Goal: Obtain resource: Download file/media

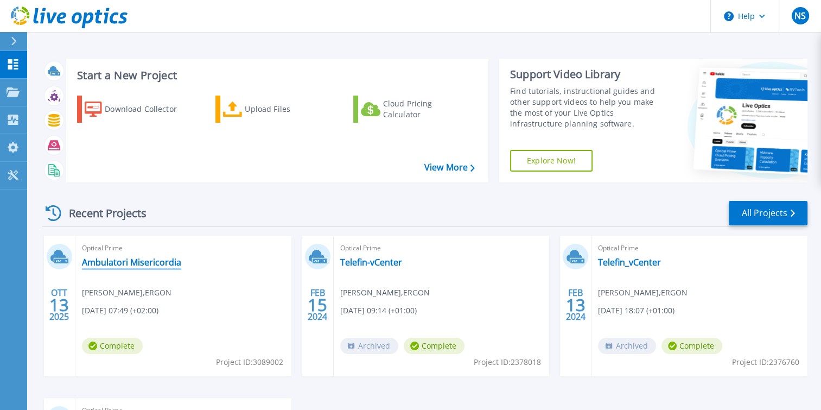
click at [164, 263] on link "Ambulatori Misericordia" at bounding box center [131, 262] width 99 height 11
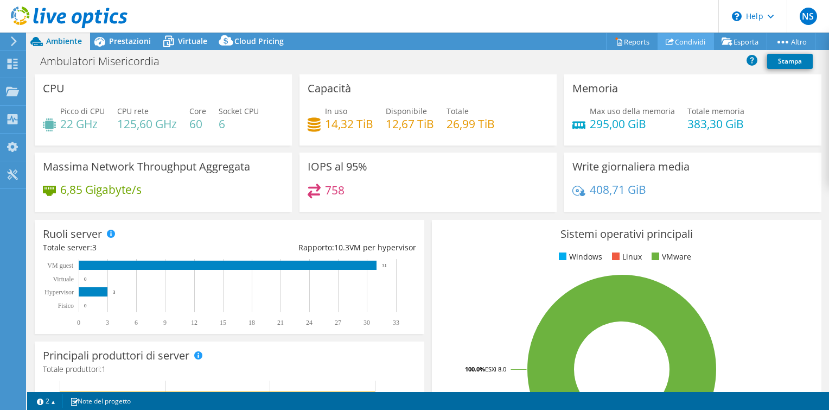
click at [687, 41] on link "Condividi" at bounding box center [686, 41] width 56 height 17
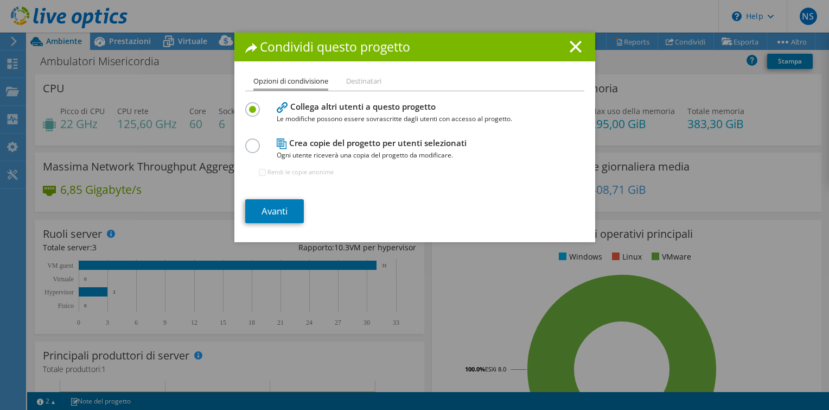
click at [366, 82] on li "Destinatari" at bounding box center [363, 82] width 35 height 14
click at [574, 48] on line at bounding box center [575, 46] width 11 height 11
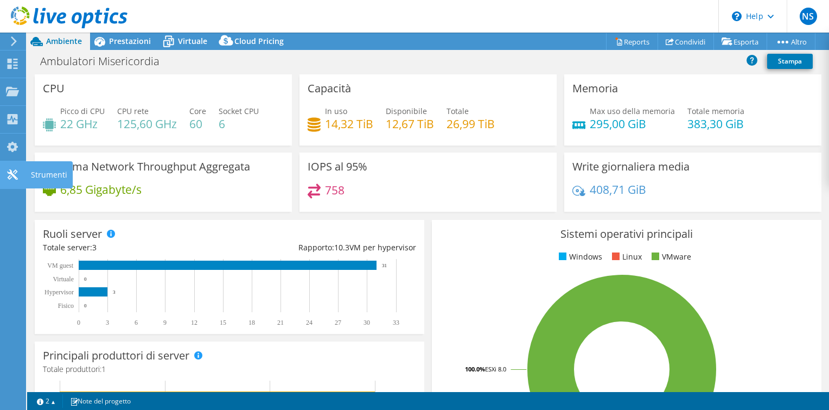
click at [13, 172] on icon at bounding box center [12, 174] width 13 height 10
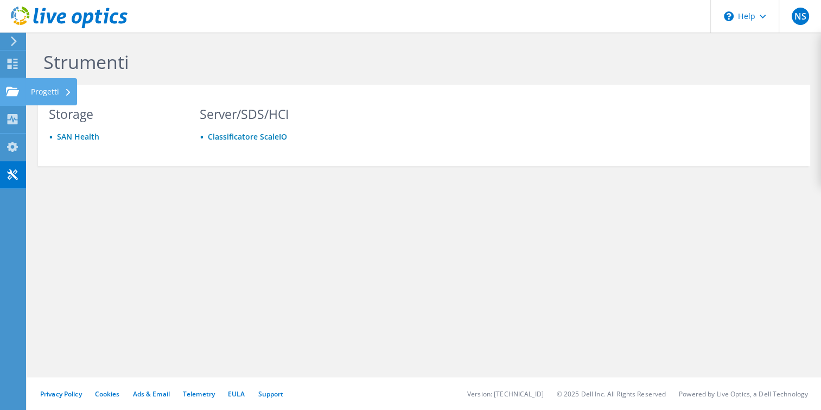
click at [13, 90] on use at bounding box center [12, 90] width 13 height 9
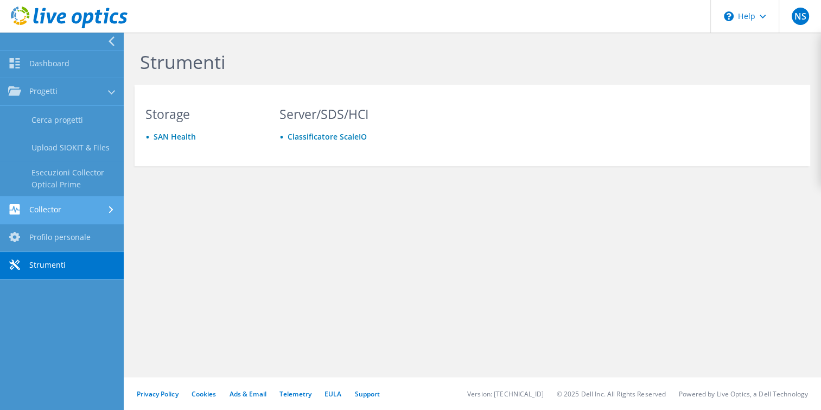
click at [59, 206] on link "Collector" at bounding box center [62, 210] width 124 height 28
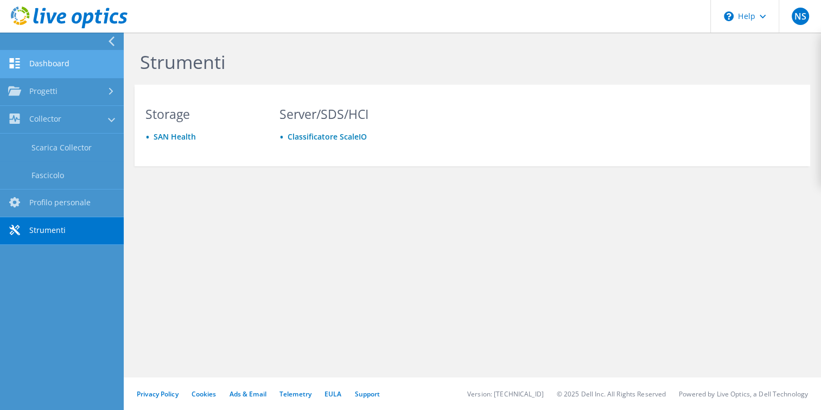
click at [68, 65] on link "Dashboard" at bounding box center [62, 64] width 124 height 28
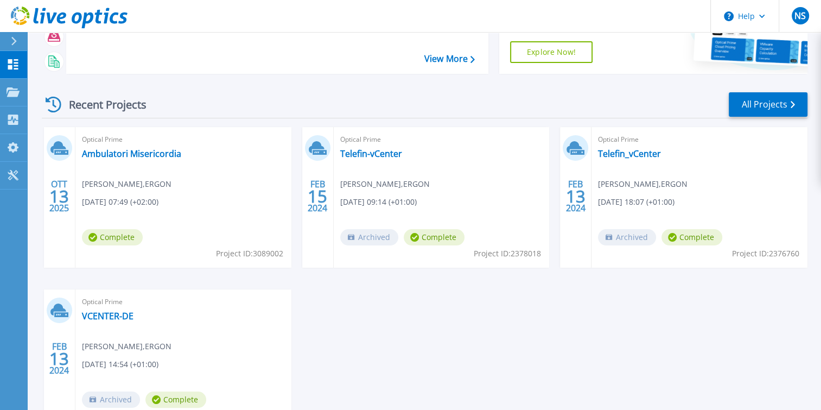
scroll to position [163, 0]
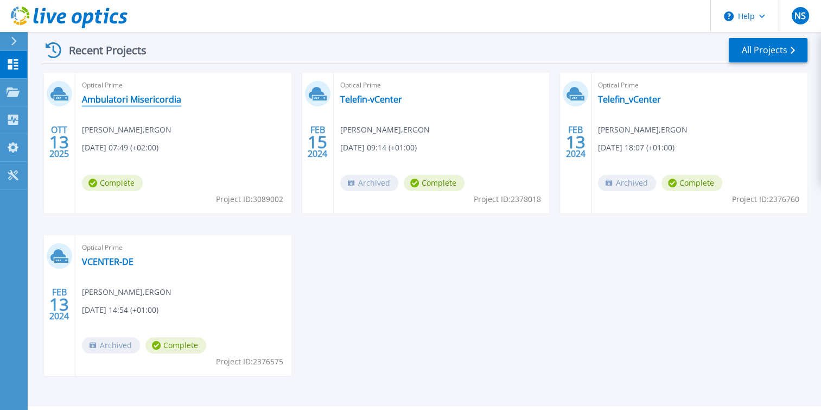
click at [125, 99] on link "Ambulatori Misericordia" at bounding box center [131, 99] width 99 height 11
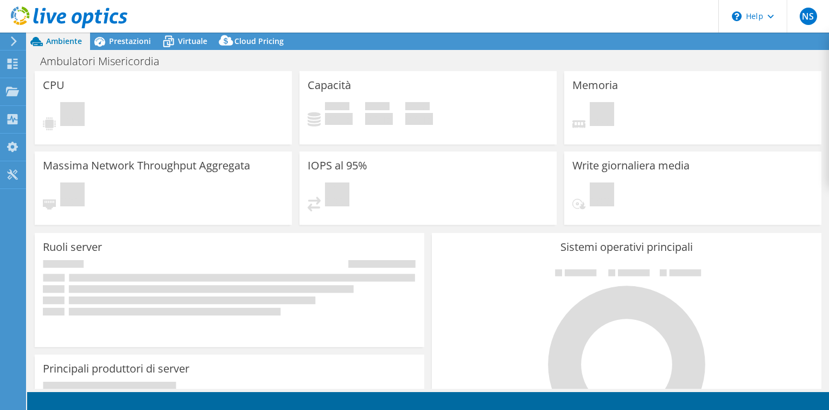
select select "USD"
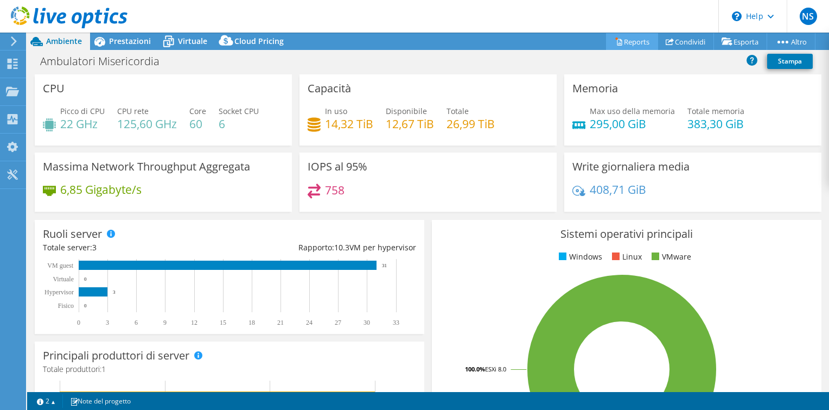
click at [628, 43] on link "Reports" at bounding box center [632, 41] width 52 height 17
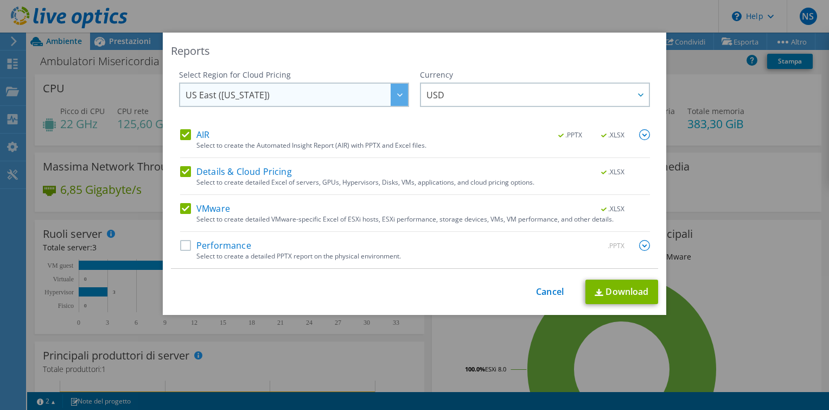
click at [337, 98] on span "US East ([US_STATE])" at bounding box center [297, 95] width 223 height 22
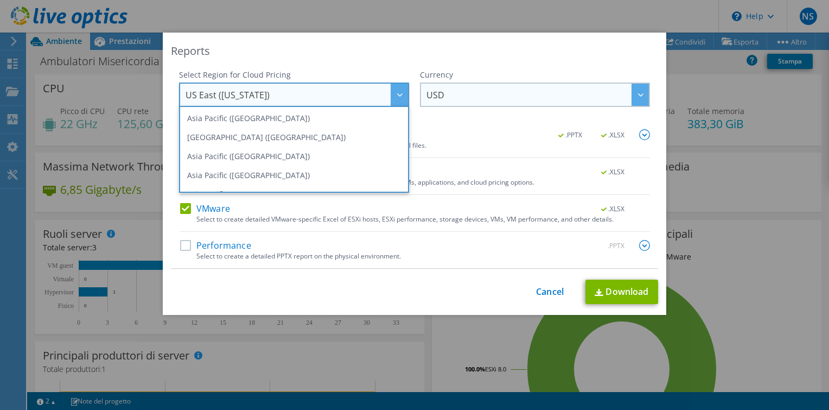
click at [477, 101] on span "USD" at bounding box center [538, 95] width 223 height 22
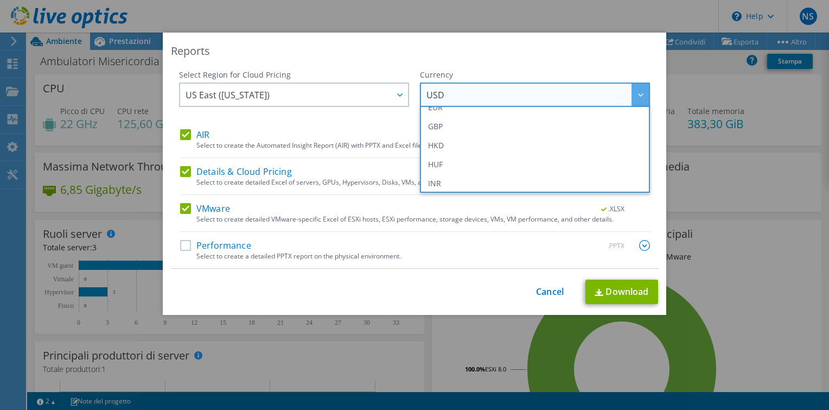
scroll to position [109, 0]
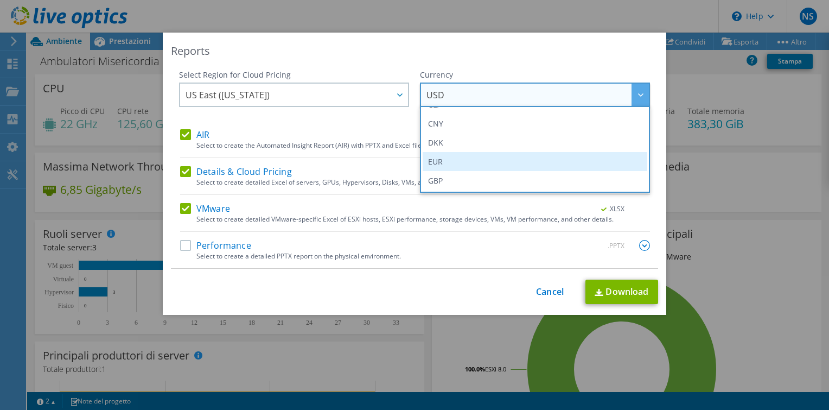
click at [488, 161] on li "EUR" at bounding box center [535, 161] width 225 height 19
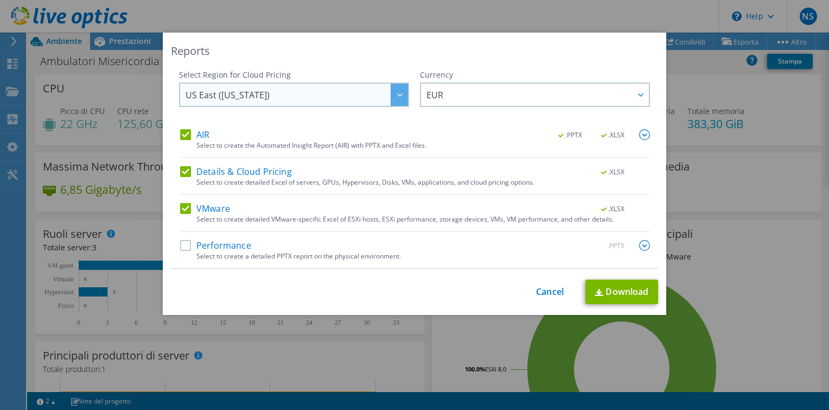
click at [313, 100] on span "US East ([US_STATE])" at bounding box center [297, 95] width 223 height 22
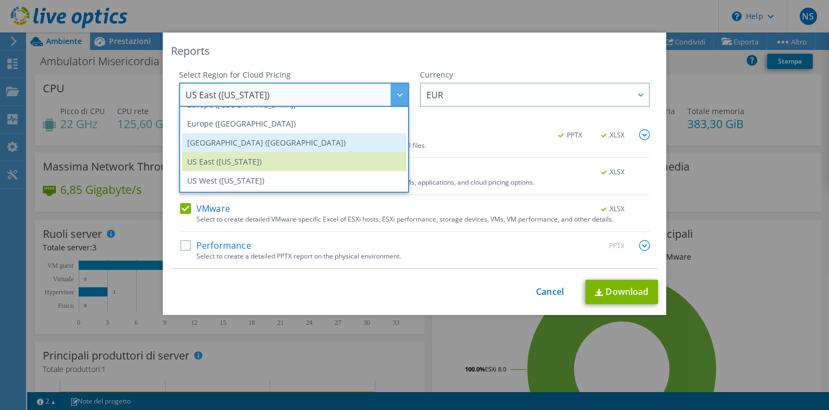
scroll to position [92, 0]
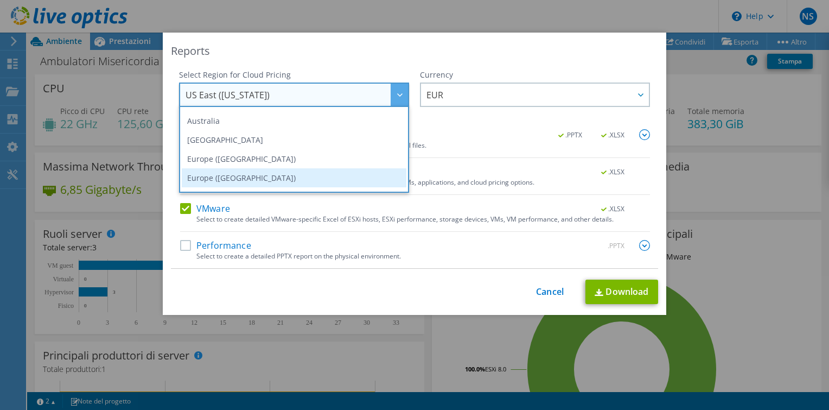
click at [299, 170] on li "Europe ([GEOGRAPHIC_DATA])" at bounding box center [294, 177] width 225 height 19
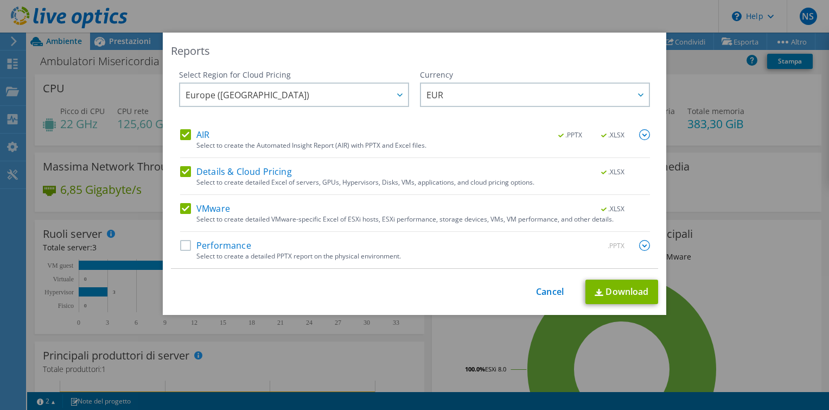
click at [180, 246] on label "Performance" at bounding box center [215, 245] width 71 height 11
click at [0, 0] on input "Performance" at bounding box center [0, 0] width 0 height 0
click at [621, 289] on link "Download" at bounding box center [622, 292] width 73 height 24
